Goal: Task Accomplishment & Management: Manage account settings

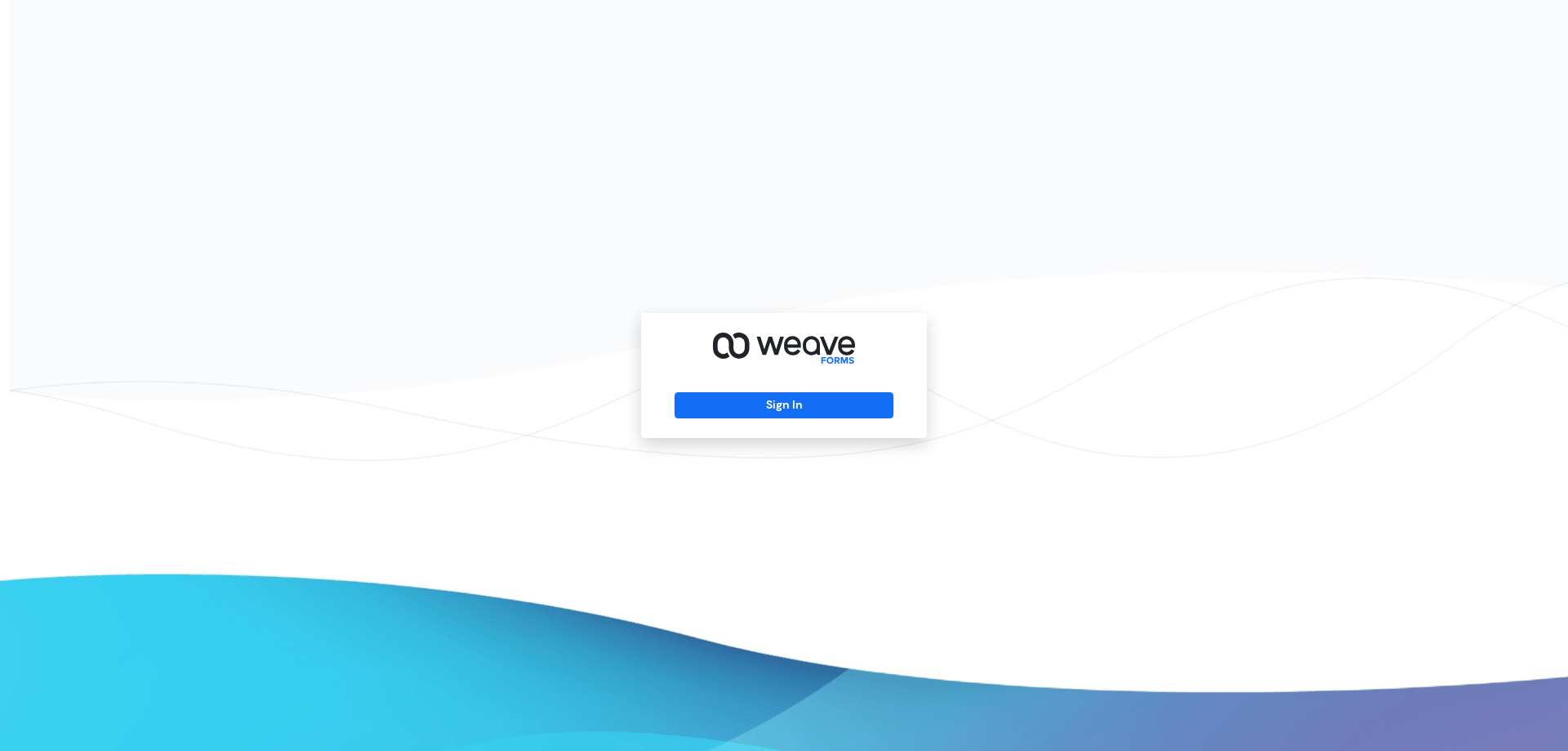
click at [805, 427] on div "Sign In" at bounding box center [784, 376] width 286 height 125
click at [813, 418] on button "Sign In" at bounding box center [784, 405] width 218 height 26
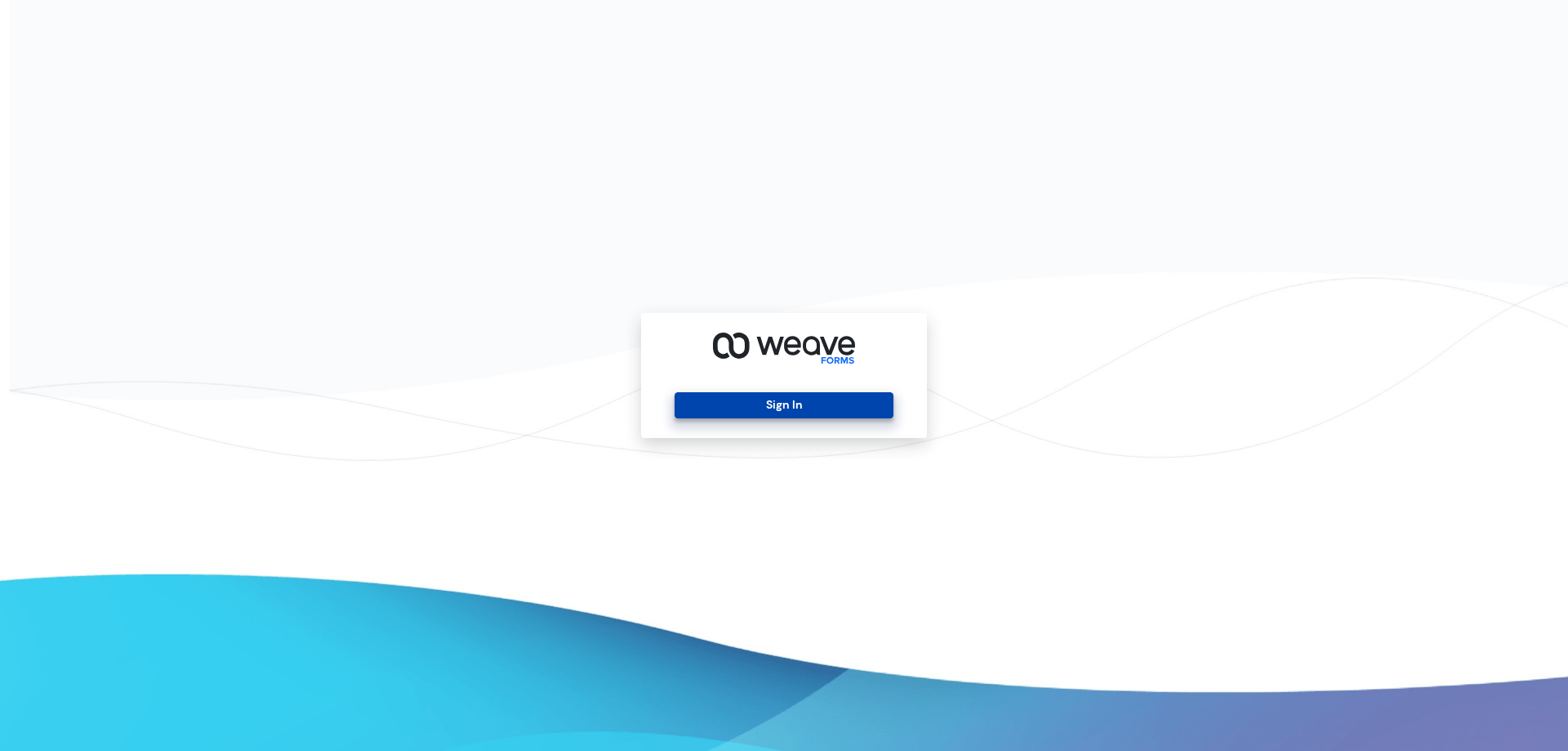
click at [813, 418] on button "Sign In" at bounding box center [784, 405] width 218 height 26
